Goal: Task Accomplishment & Management: Manage account settings

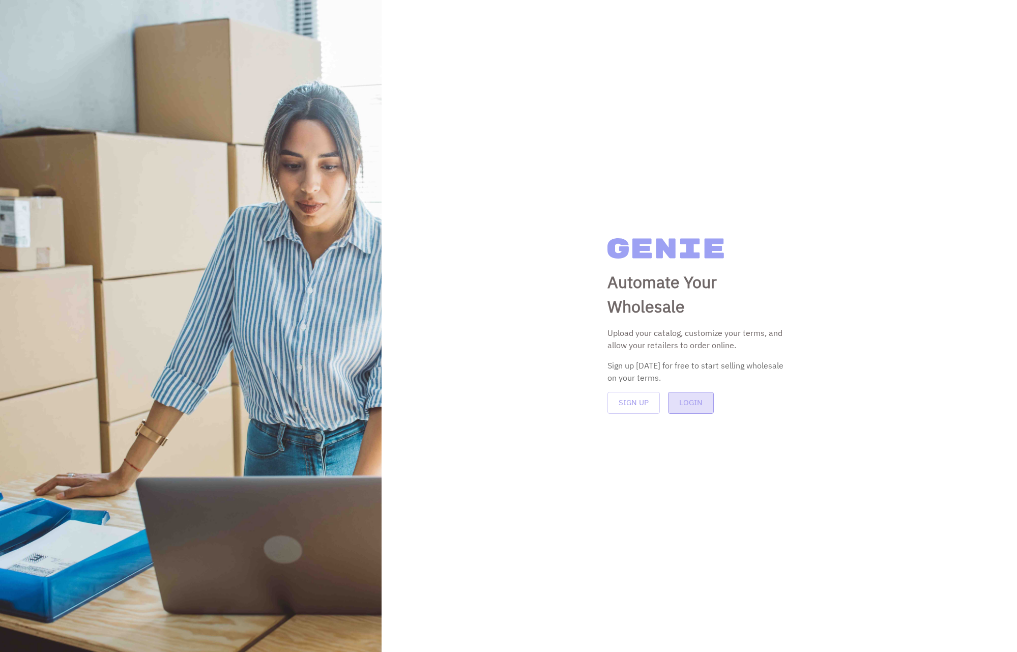
click at [692, 396] on button "Login" at bounding box center [691, 402] width 46 height 21
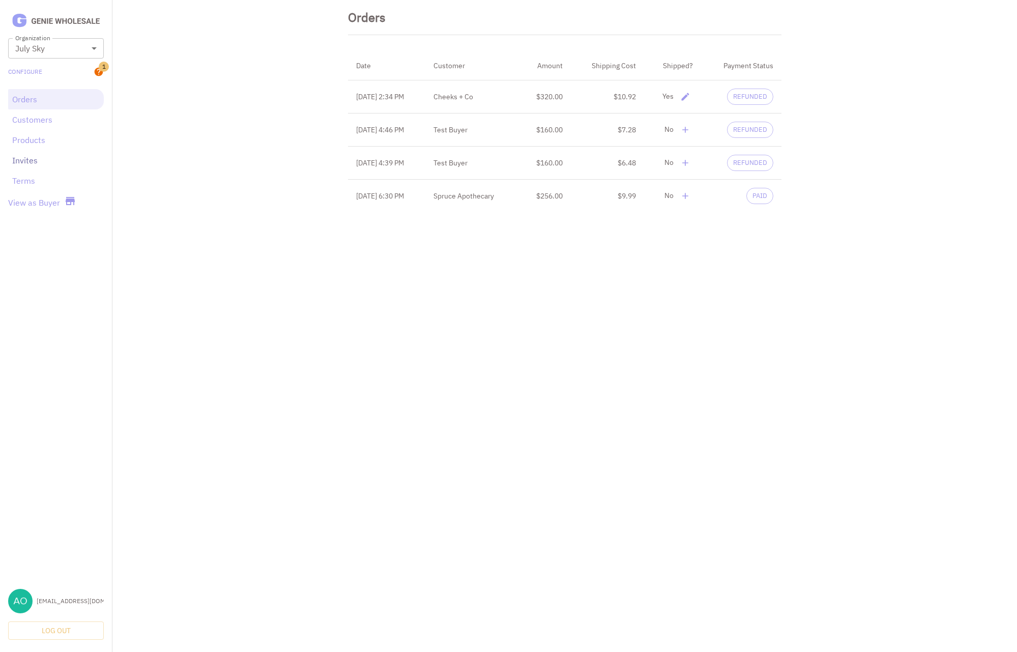
click at [35, 154] on link "Invites" at bounding box center [56, 160] width 88 height 12
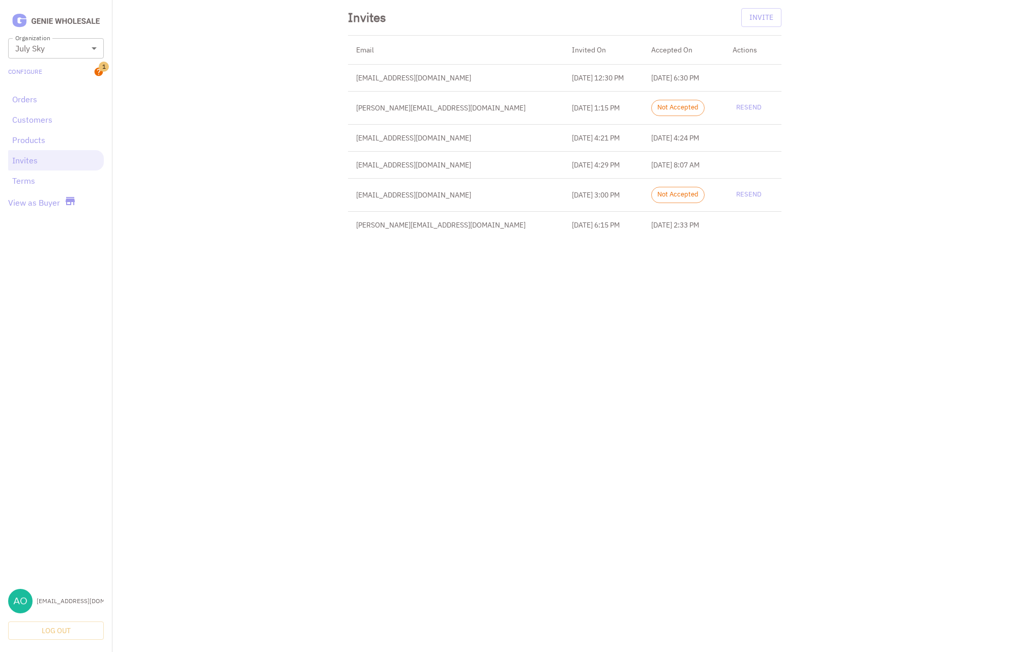
click at [386, 224] on td "karlee@cheeks.co" at bounding box center [456, 224] width 216 height 27
drag, startPoint x: 353, startPoint y: 192, endPoint x: 466, endPoint y: 195, distance: 113.0
click at [466, 195] on td "alamanoskincare@gmail.com" at bounding box center [456, 194] width 216 height 33
click at [471, 206] on td "alamanoskincare@gmail.com" at bounding box center [456, 194] width 216 height 33
